Goal: Transaction & Acquisition: Purchase product/service

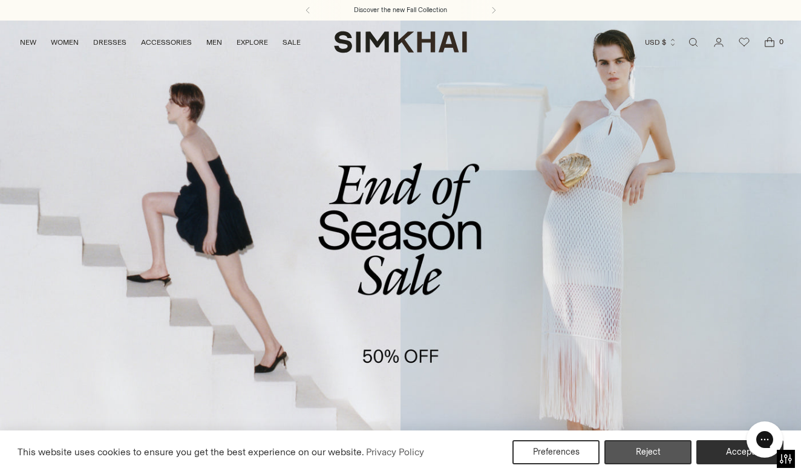
click at [639, 451] on button "Reject" at bounding box center [647, 452] width 87 height 24
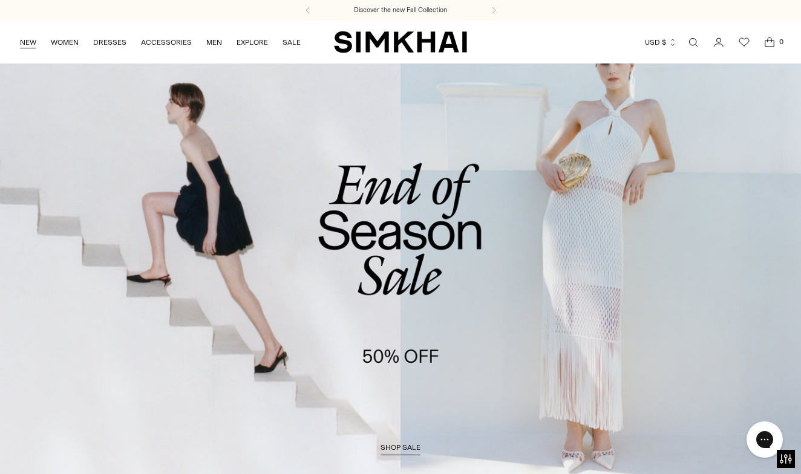
click at [30, 41] on link "NEW" at bounding box center [28, 42] width 16 height 27
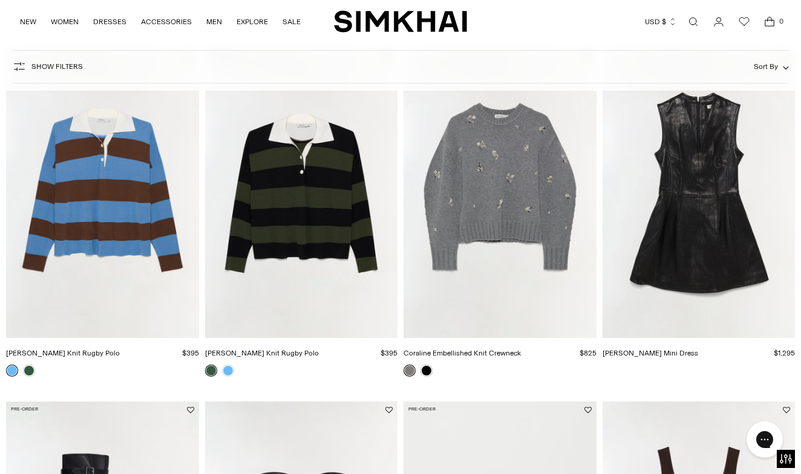
scroll to position [135, 0]
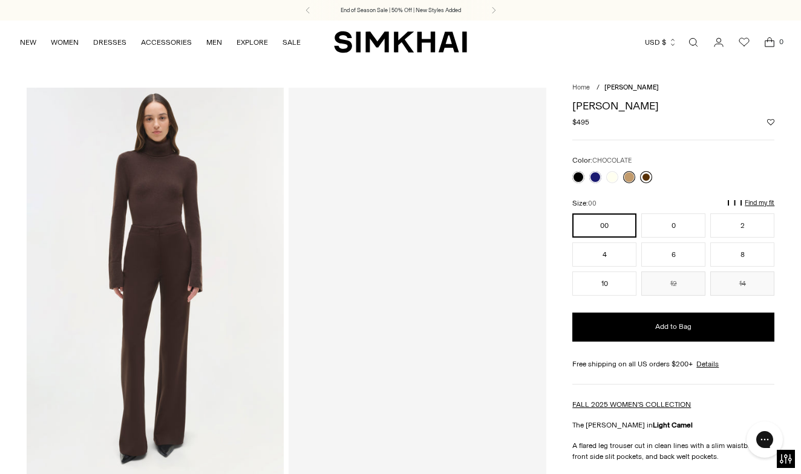
click at [648, 176] on link at bounding box center [646, 177] width 12 height 12
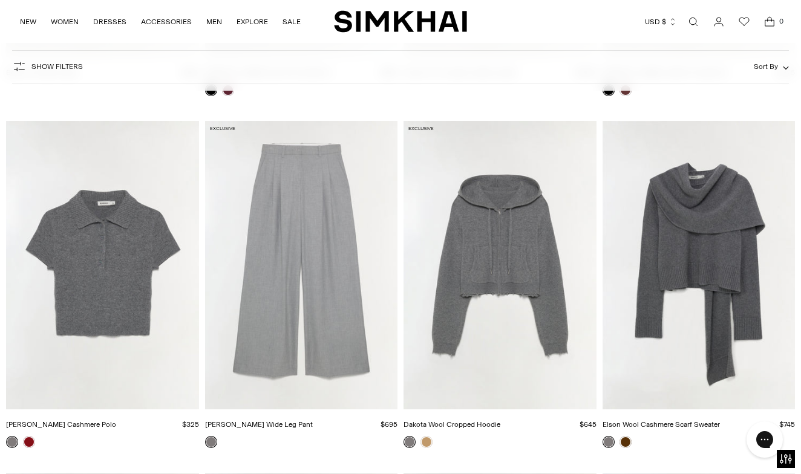
scroll to position [3256, 0]
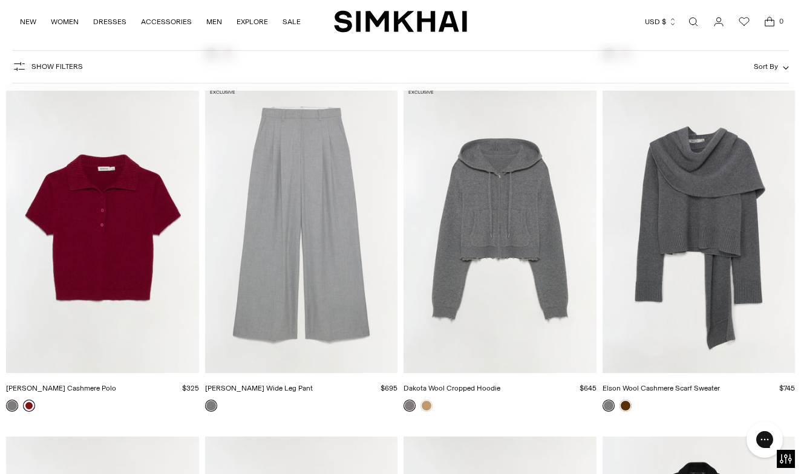
click at [31, 405] on link at bounding box center [29, 406] width 12 height 12
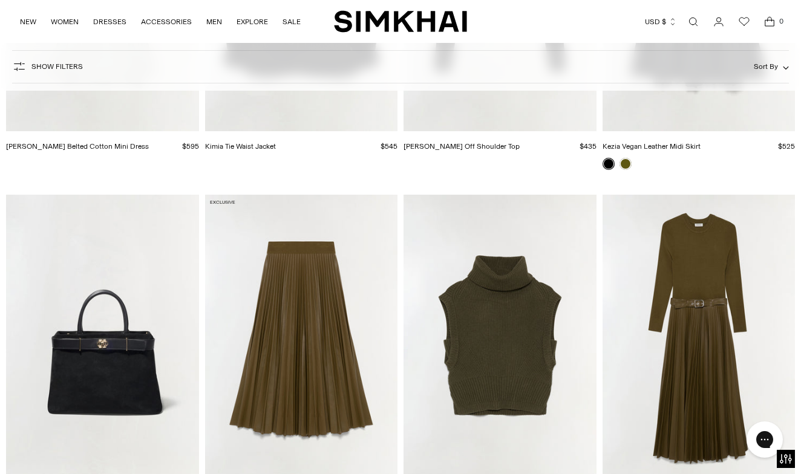
scroll to position [7819, 0]
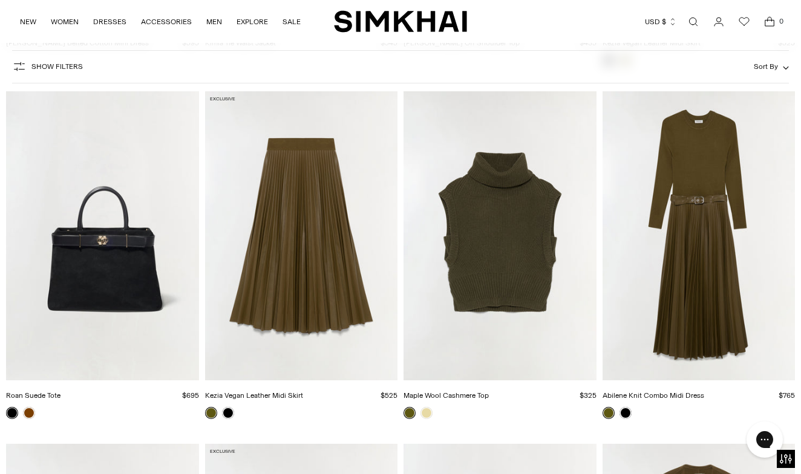
click at [0, 0] on img "Maple Wool Cashmere Top" at bounding box center [0, 0] width 0 height 0
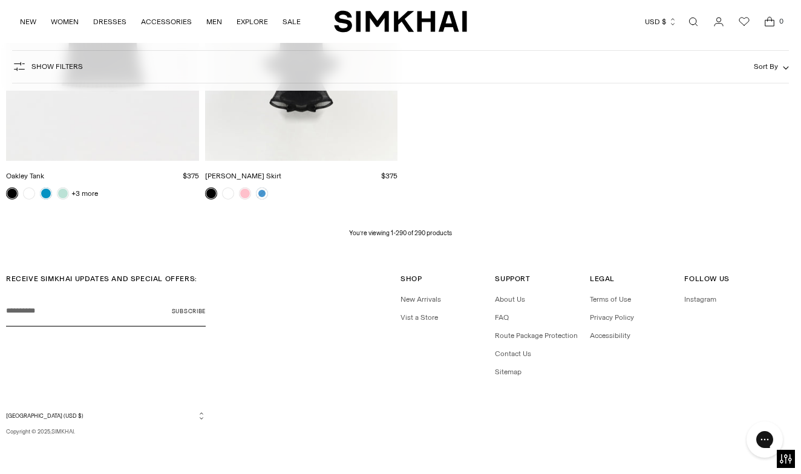
scroll to position [25637, 0]
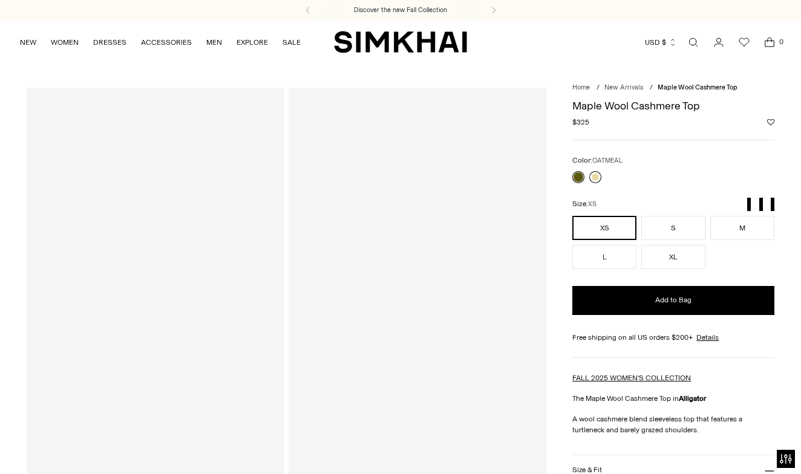
click at [594, 174] on link at bounding box center [595, 177] width 12 height 12
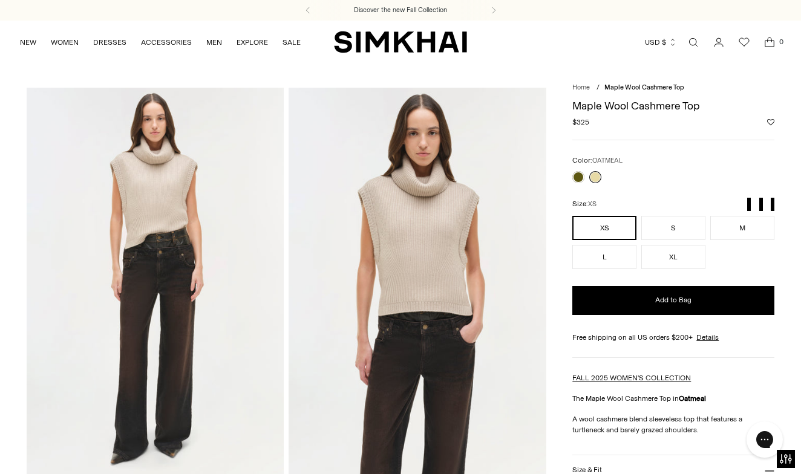
click at [166, 208] on img at bounding box center [155, 281] width 257 height 386
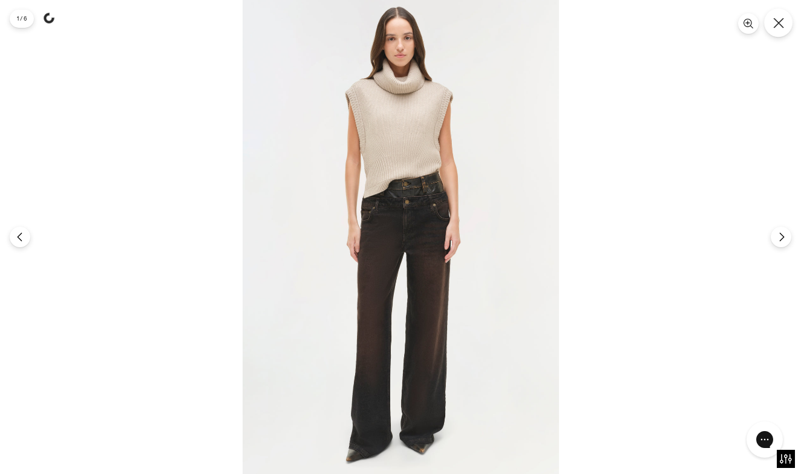
click at [776, 21] on icon "Close" at bounding box center [778, 23] width 11 height 11
